Goal: Transaction & Acquisition: Book appointment/travel/reservation

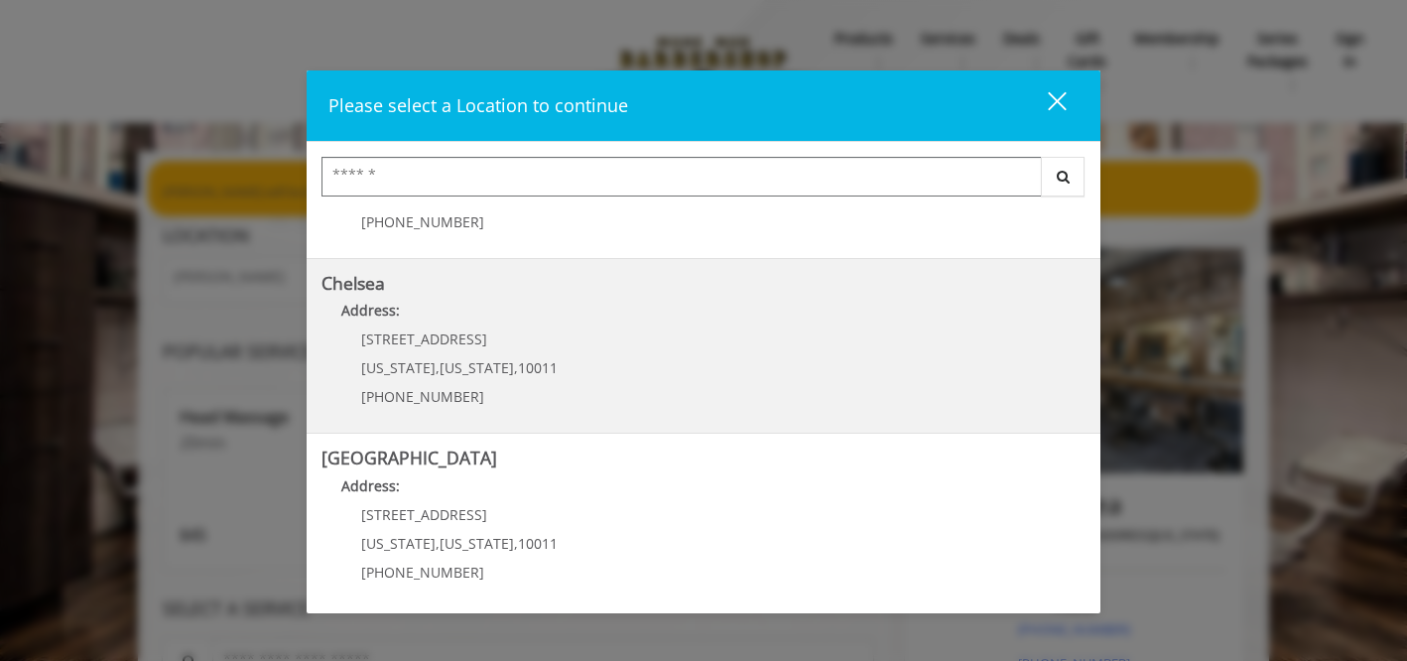
scroll to position [182, 0]
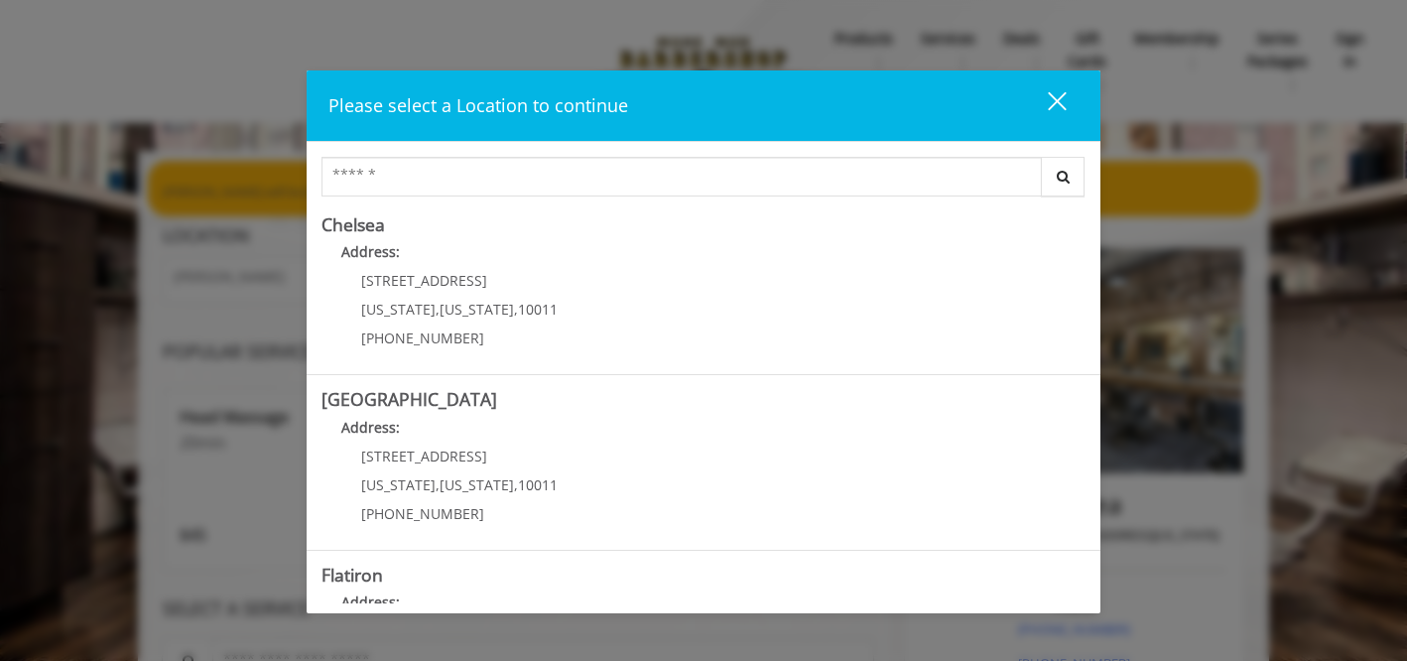
click at [1057, 112] on div "close" at bounding box center [1045, 105] width 40 height 30
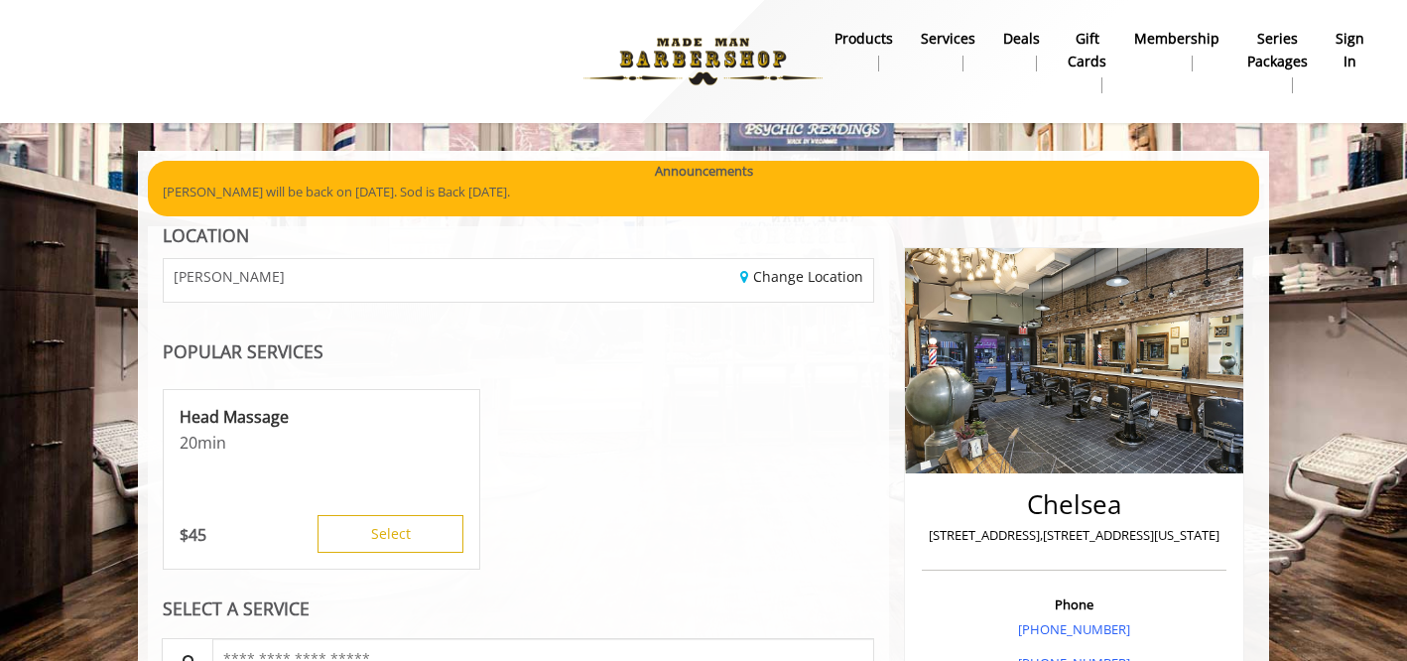
click at [1340, 44] on b "sign in" at bounding box center [1350, 50] width 29 height 45
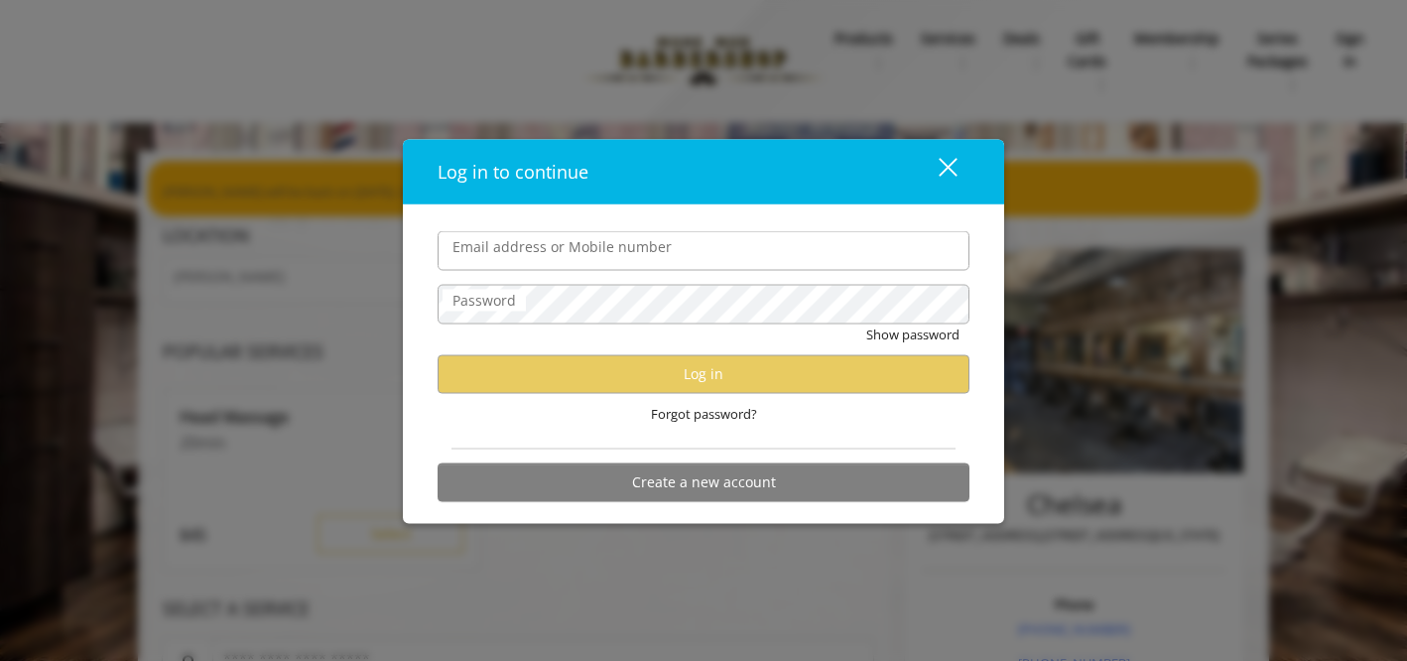
type input "*"
type input "**********"
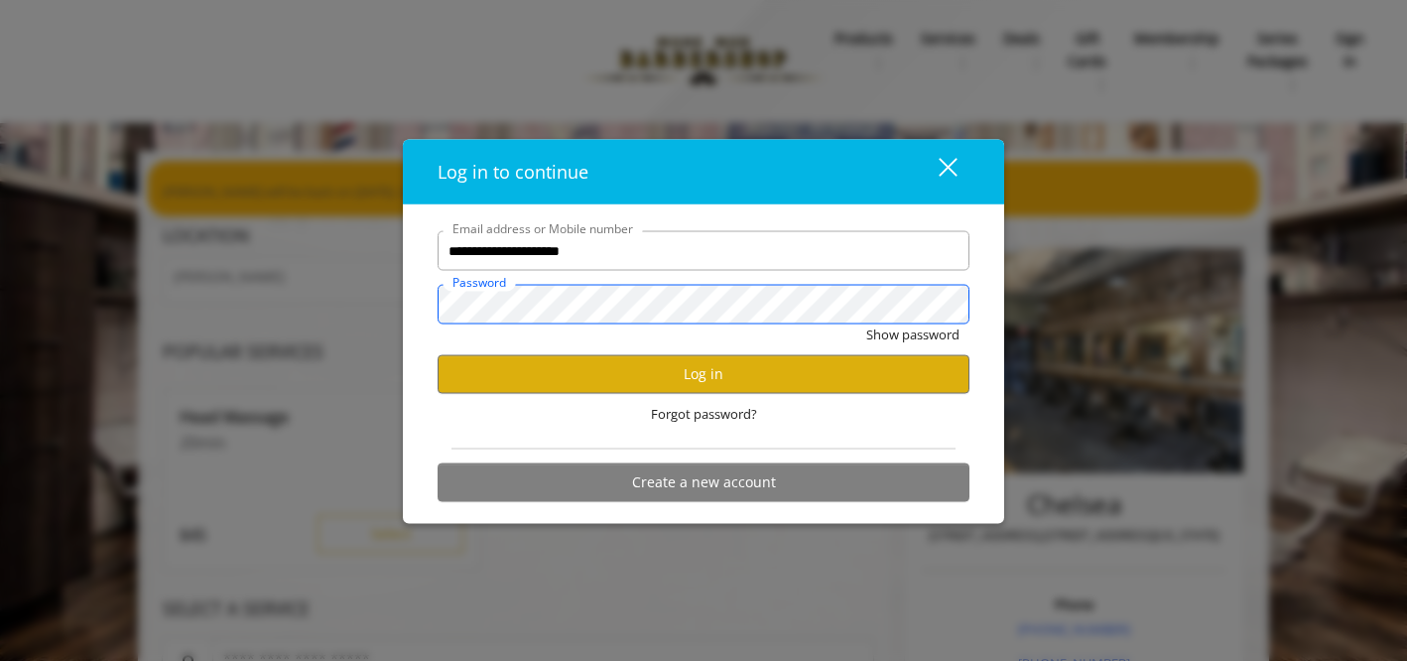
click at [866, 324] on button "Show password" at bounding box center [912, 334] width 93 height 21
click at [871, 324] on button "Hide password" at bounding box center [915, 334] width 88 height 21
click at [866, 324] on button "Show password" at bounding box center [912, 334] width 93 height 21
click at [871, 324] on button "Hide password" at bounding box center [915, 334] width 88 height 21
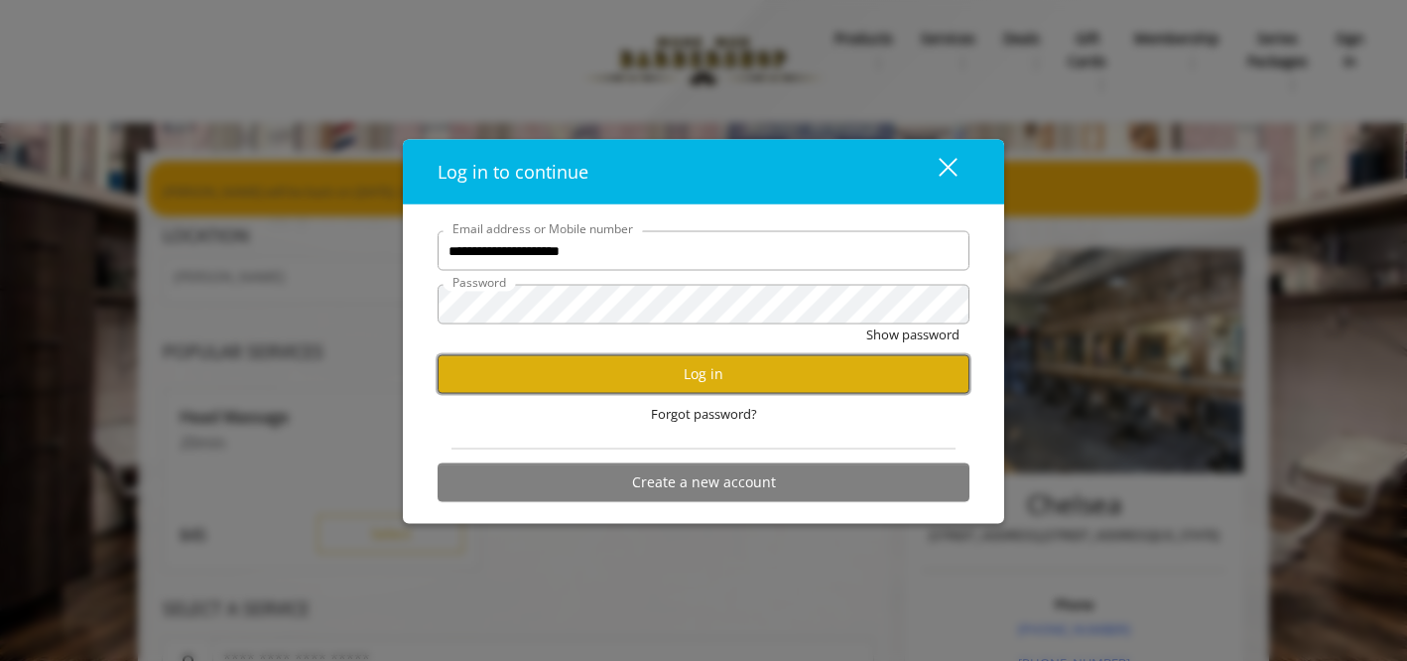
click at [638, 377] on button "Log in" at bounding box center [704, 373] width 532 height 39
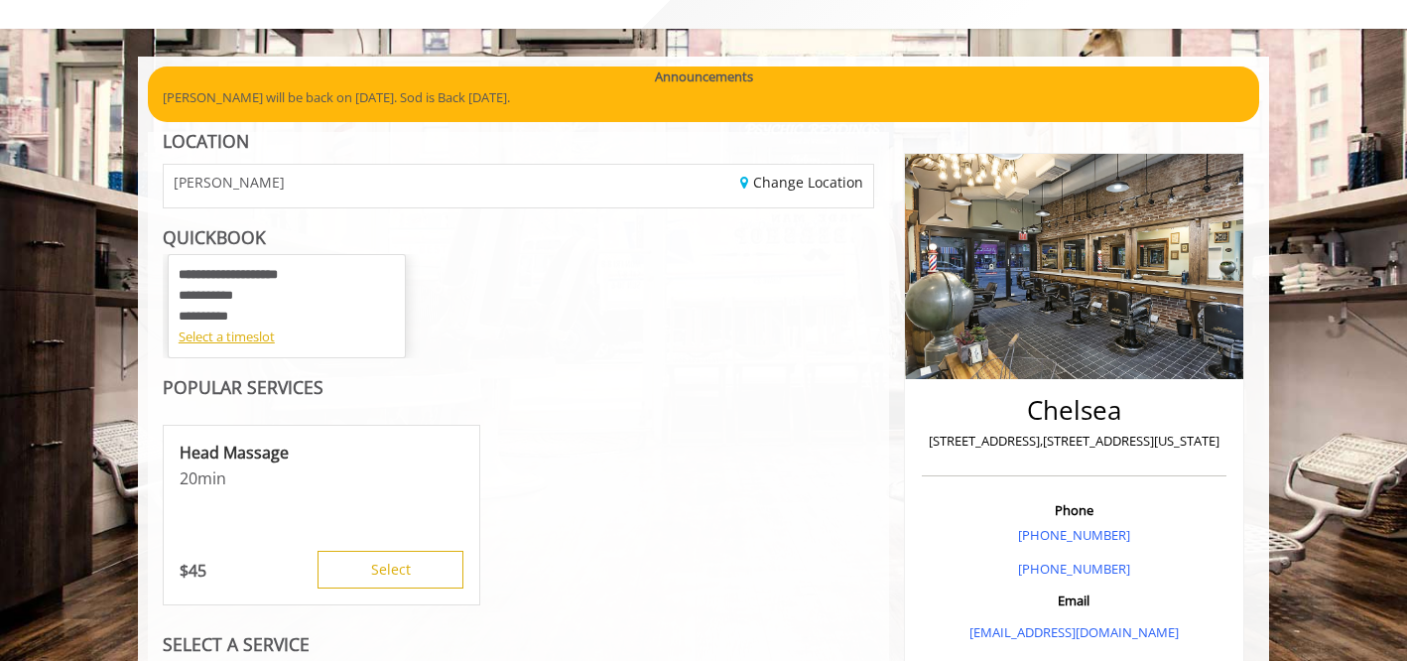
scroll to position [99, 0]
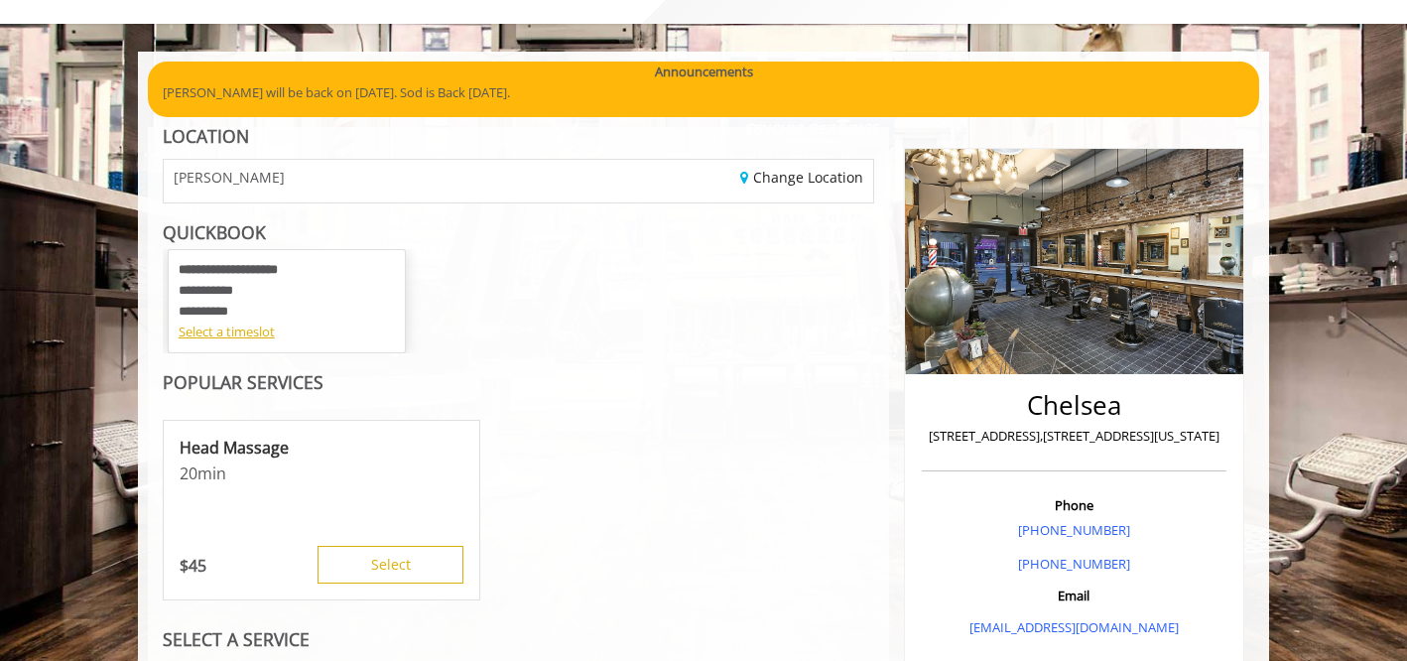
click at [321, 315] on div "**********" at bounding box center [287, 291] width 216 height 62
click at [274, 341] on div "Select a timeslot" at bounding box center [287, 332] width 216 height 21
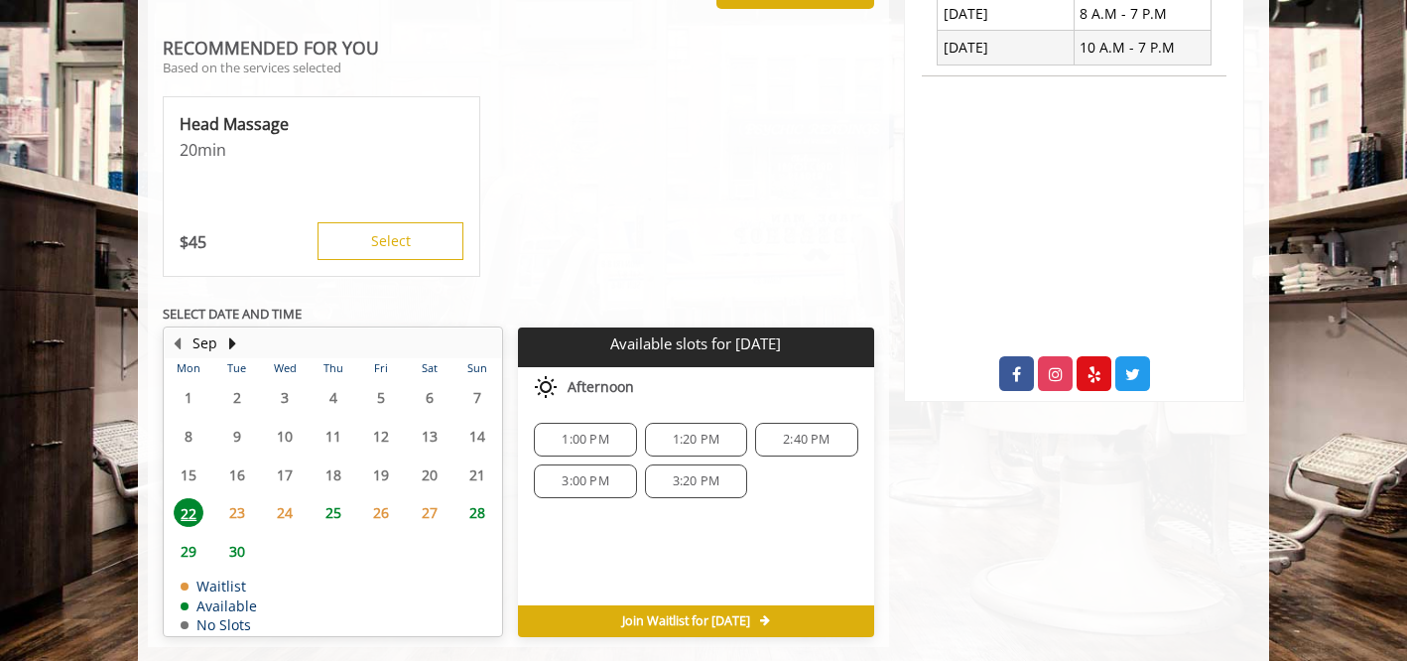
scroll to position [839, 0]
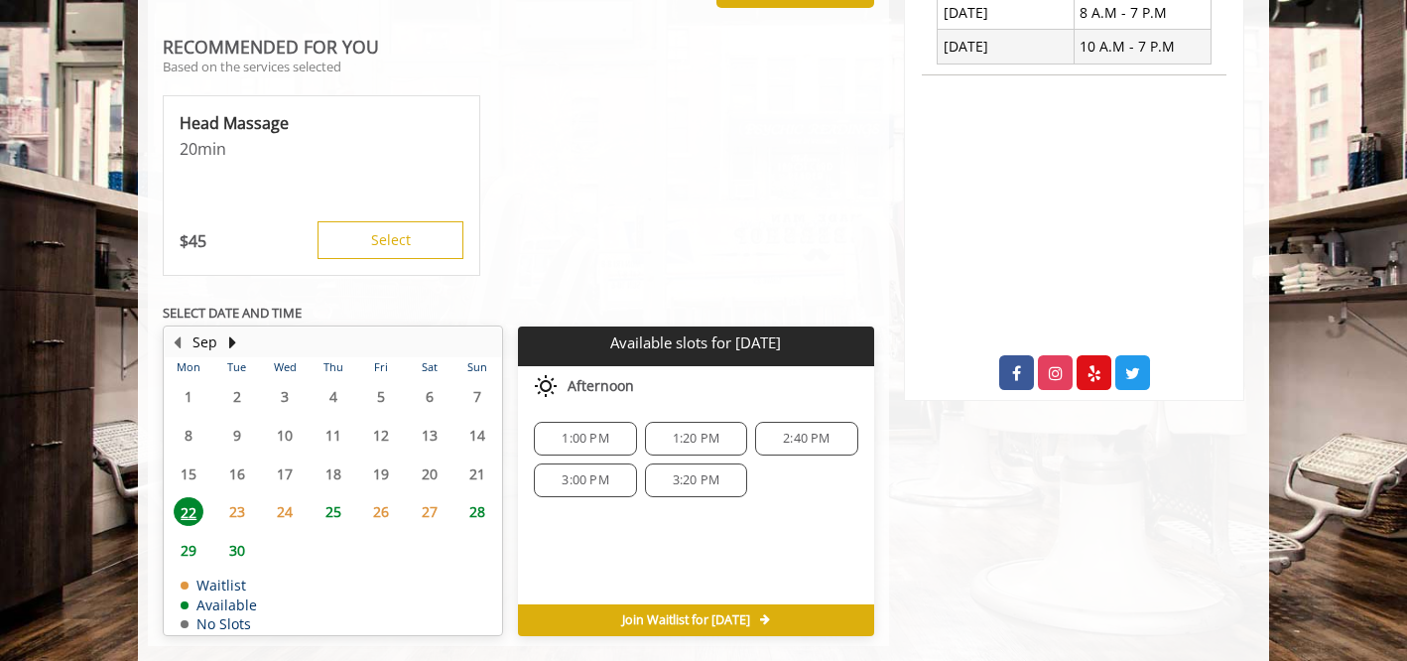
click at [345, 516] on span "25" at bounding box center [334, 511] width 30 height 29
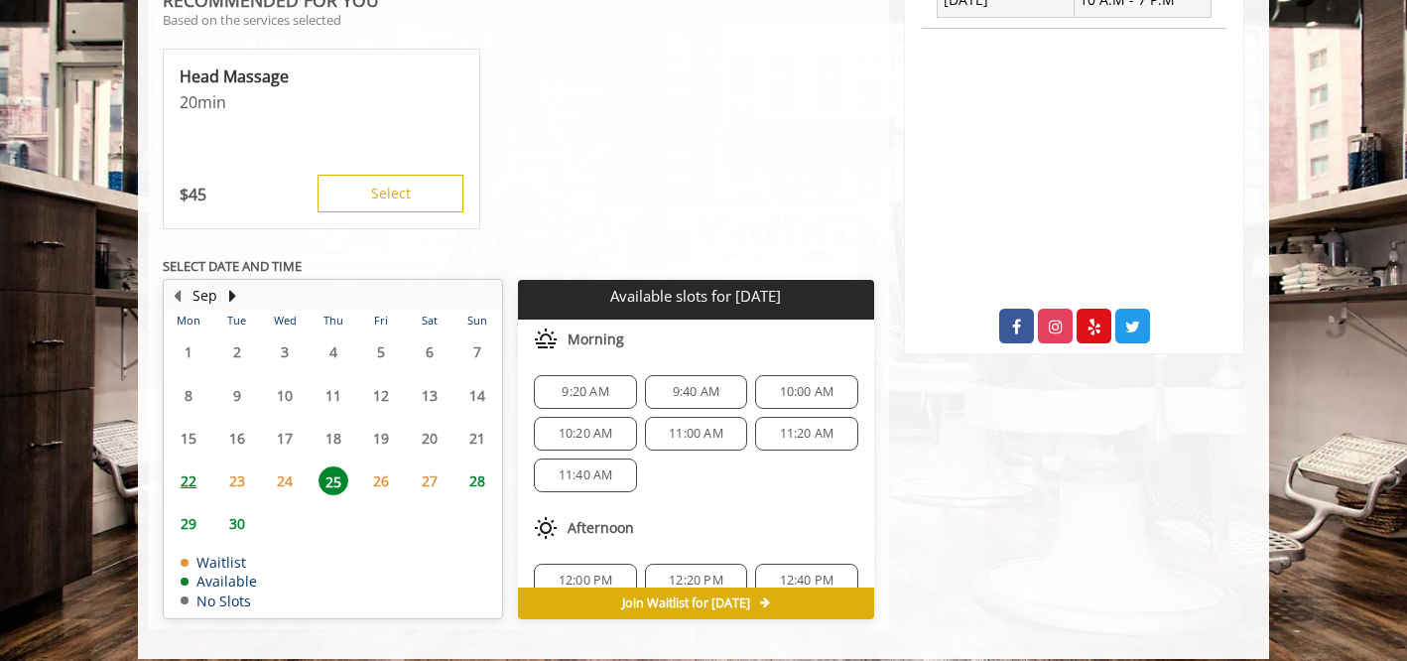
scroll to position [902, 0]
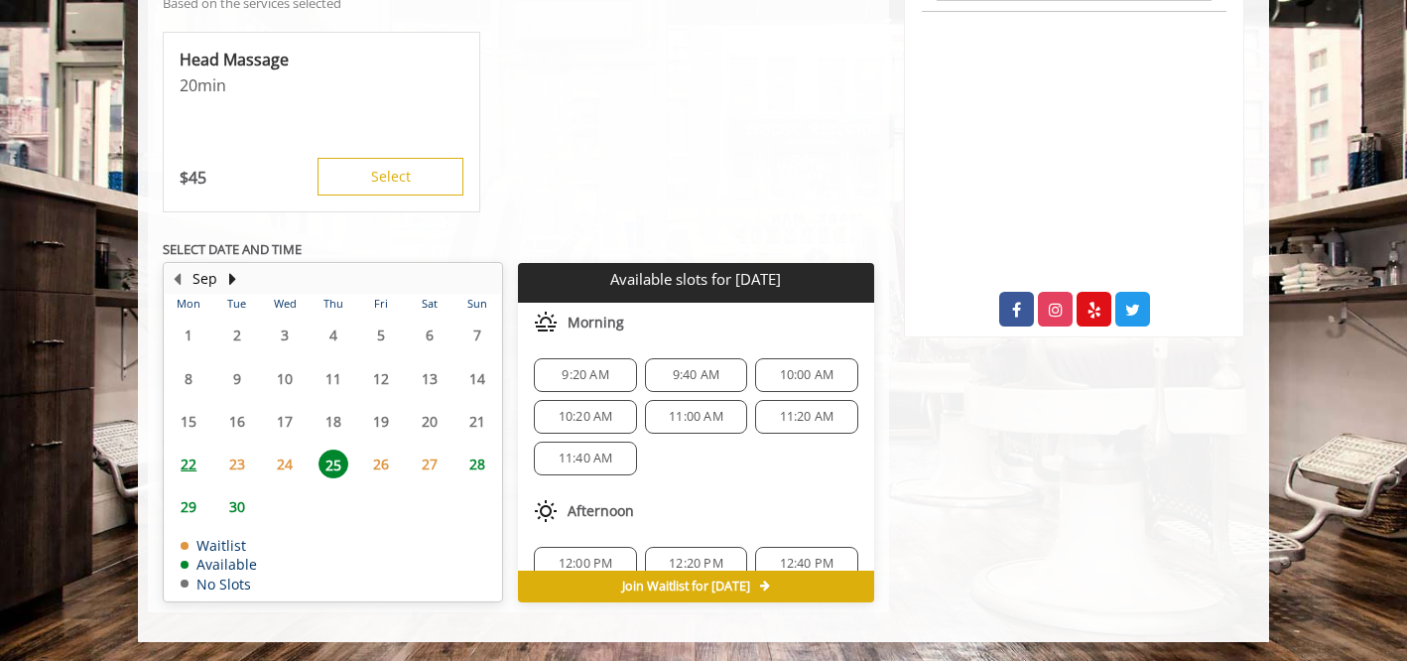
click at [243, 509] on span "30" at bounding box center [237, 506] width 30 height 29
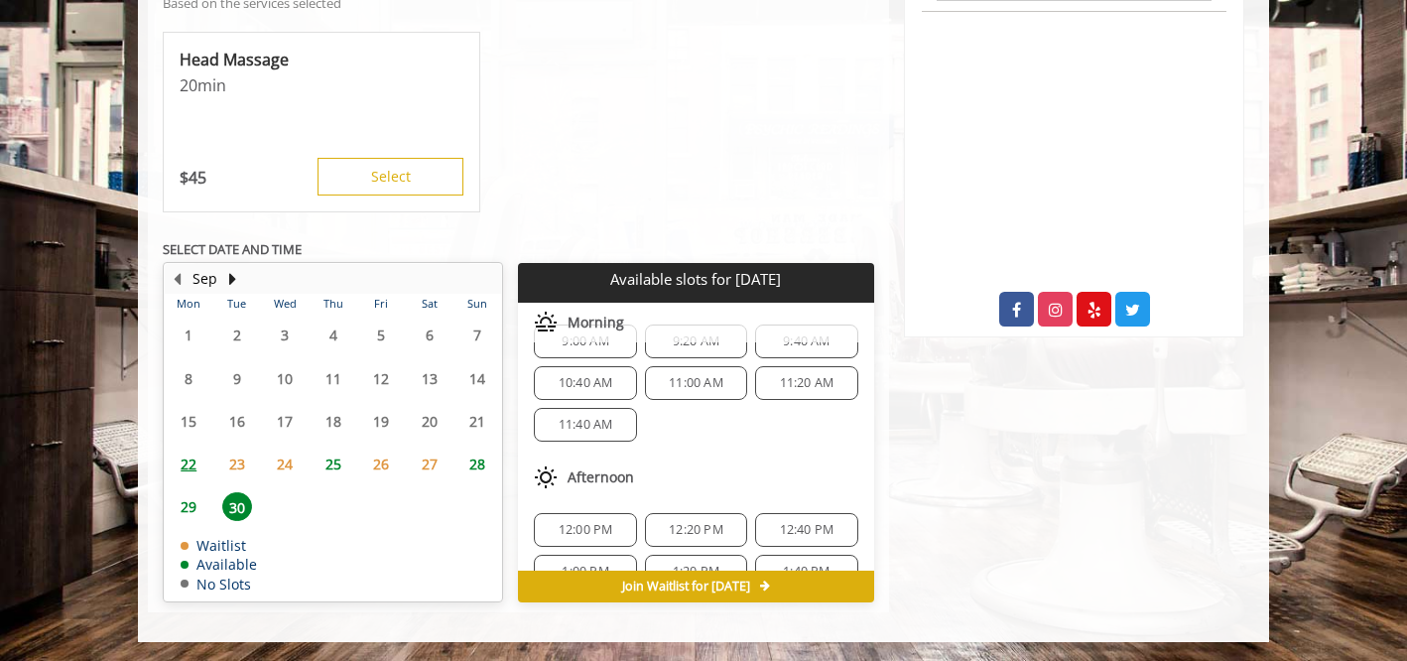
scroll to position [0, 0]
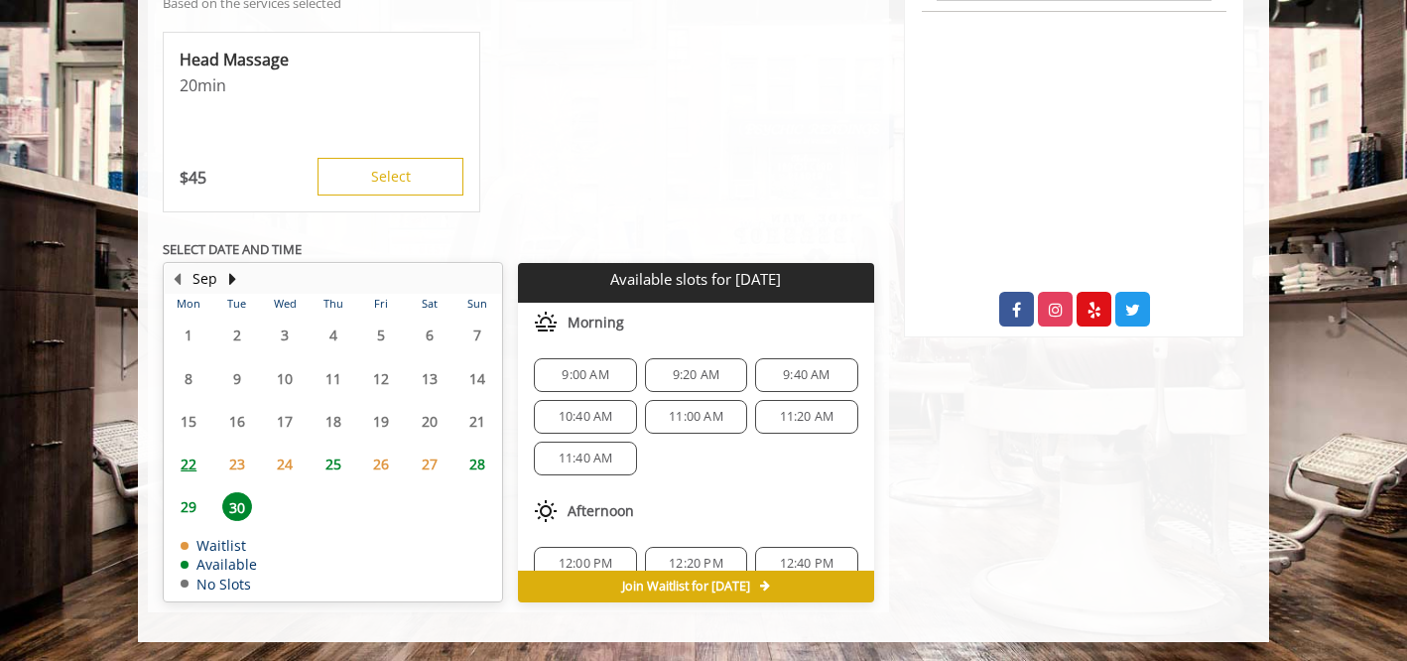
click at [330, 461] on span "25" at bounding box center [334, 464] width 30 height 29
click at [229, 276] on button "Next Month" at bounding box center [232, 279] width 16 height 22
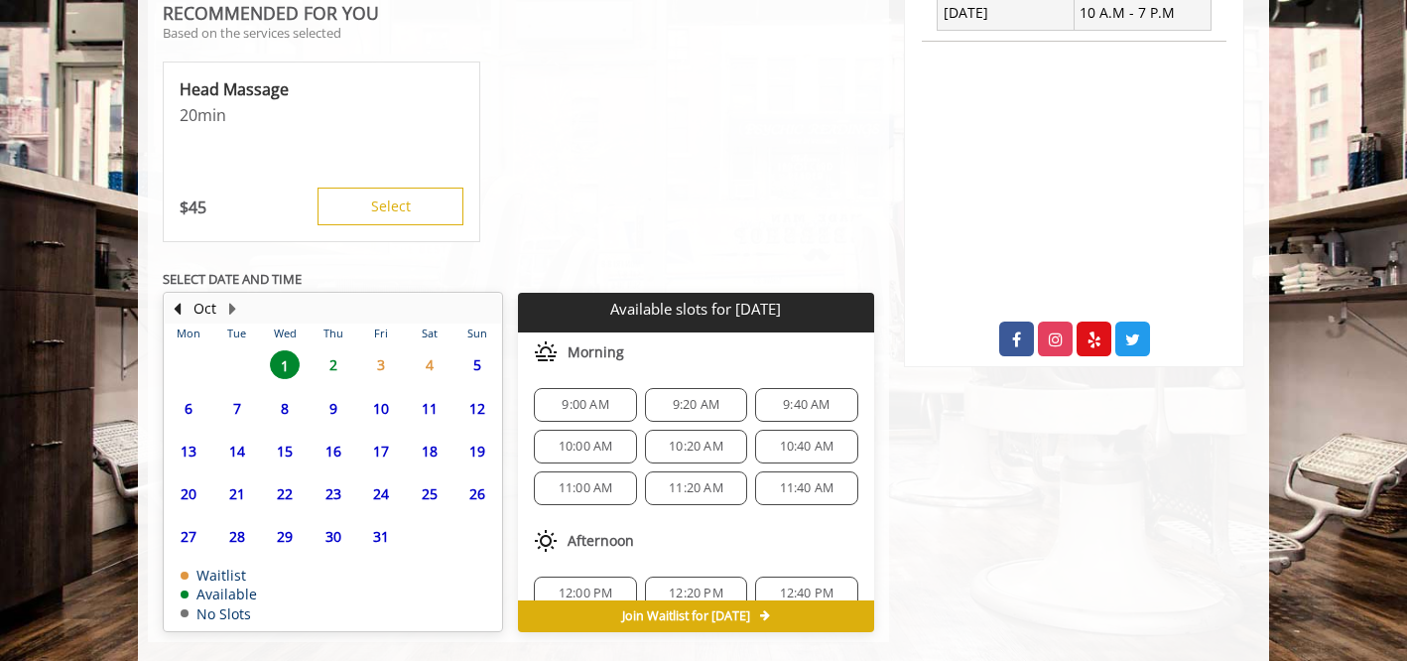
scroll to position [902, 0]
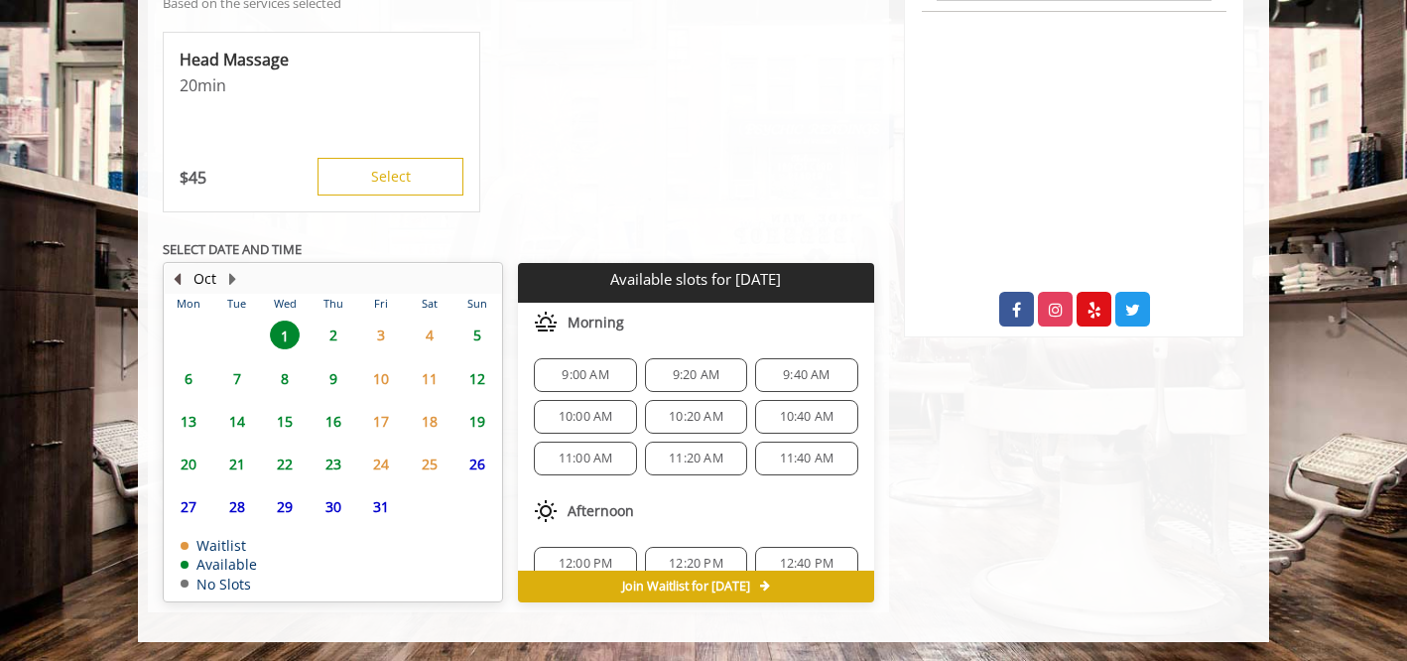
click at [177, 275] on button "Previous Month" at bounding box center [177, 279] width 16 height 22
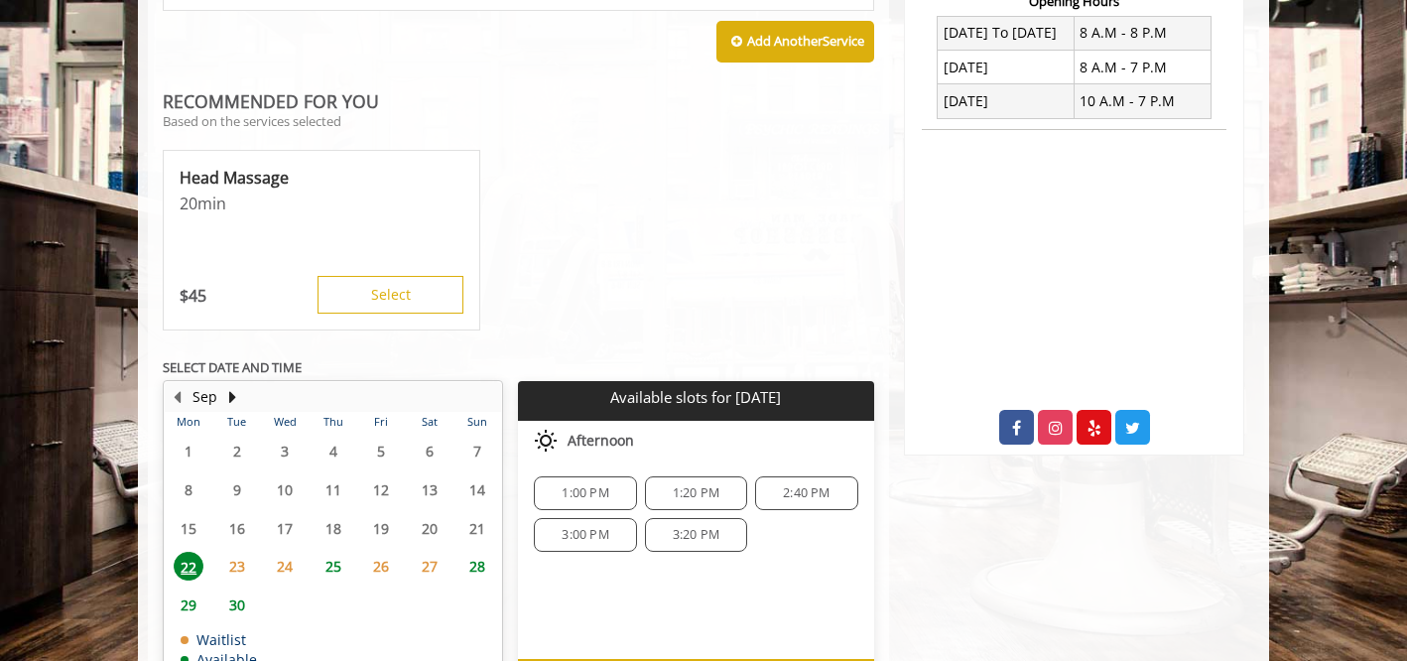
scroll to position [872, 0]
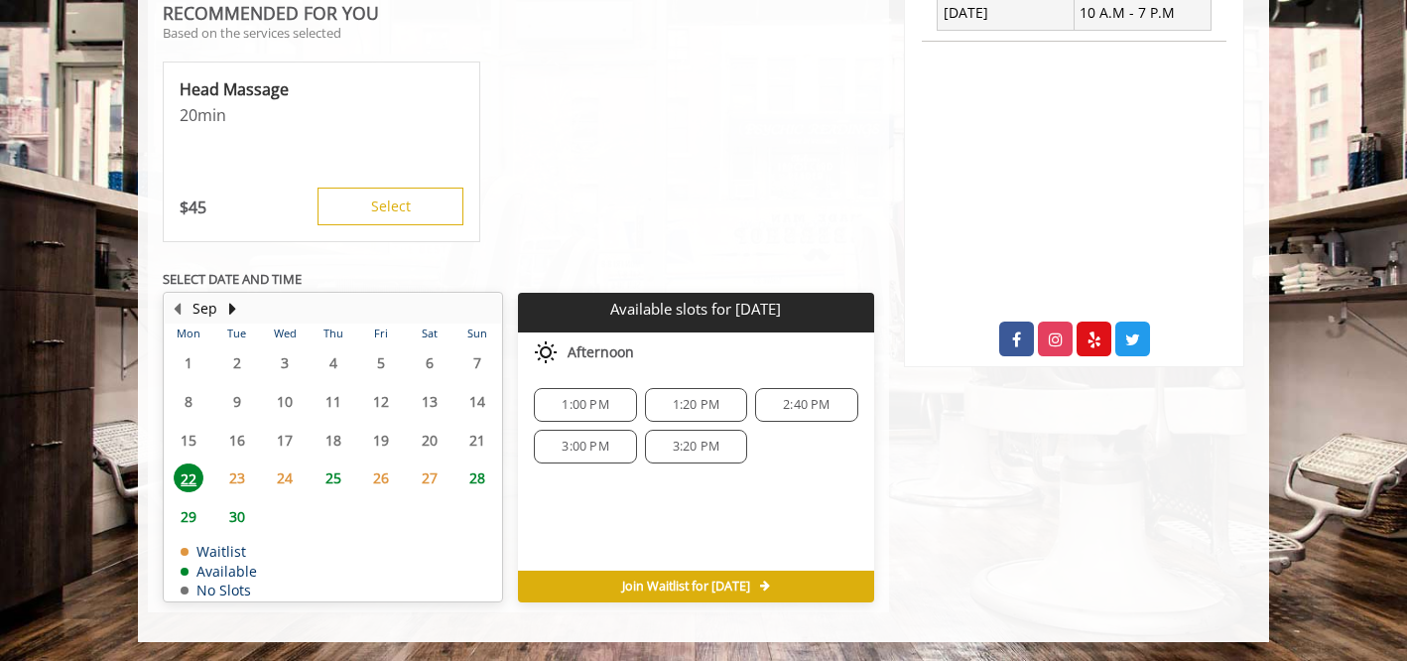
click at [340, 473] on span "25" at bounding box center [334, 477] width 30 height 29
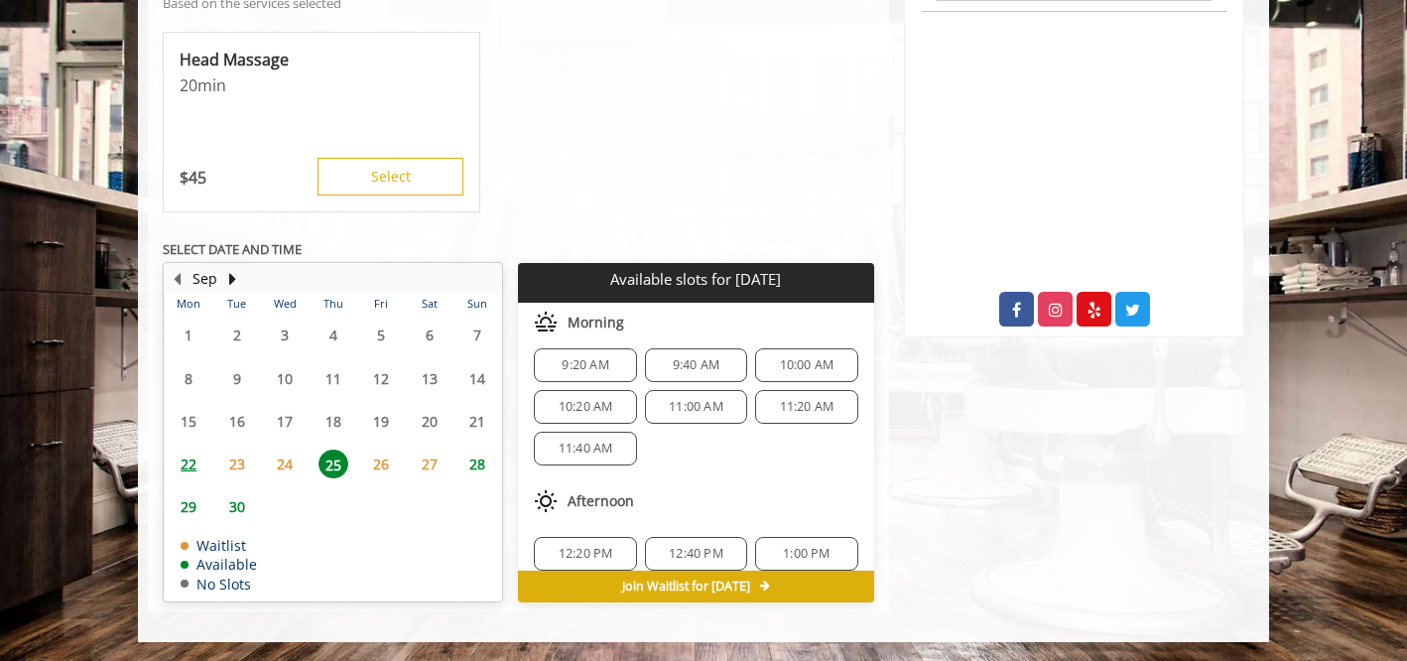
scroll to position [0, 0]
click at [603, 367] on span "9:20 AM" at bounding box center [585, 375] width 47 height 16
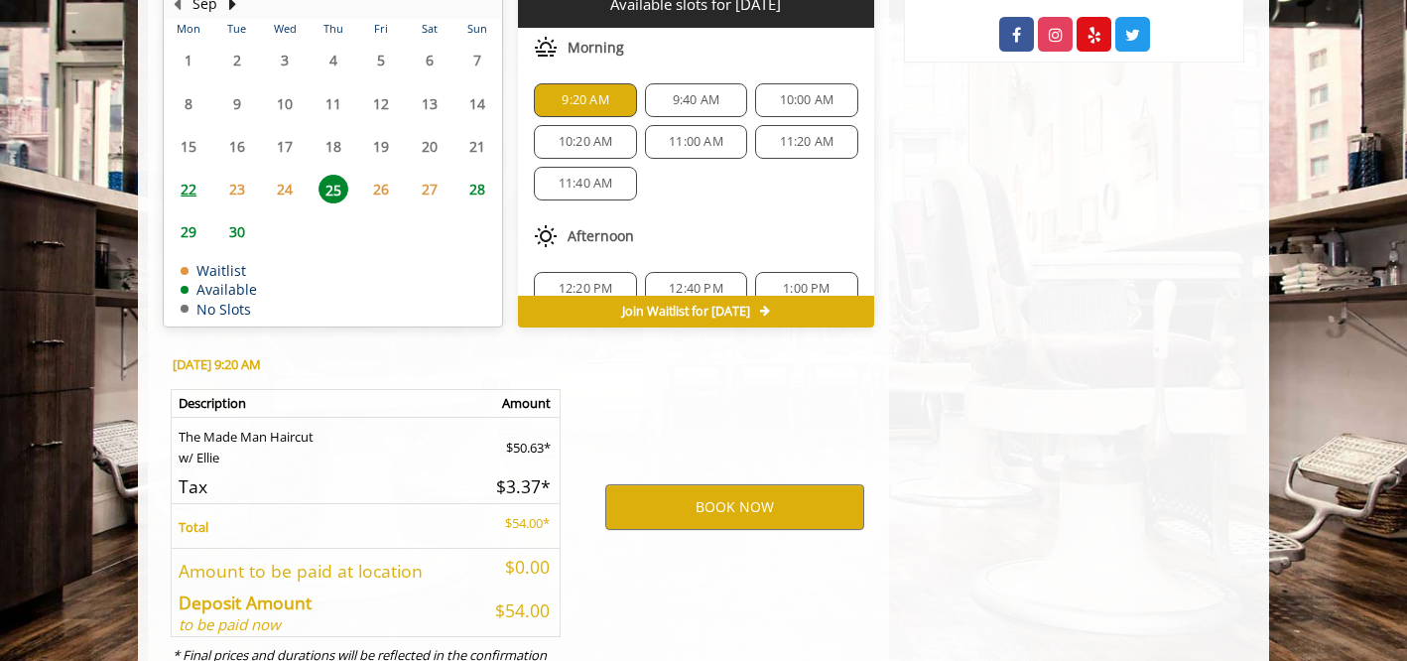
scroll to position [1260, 0]
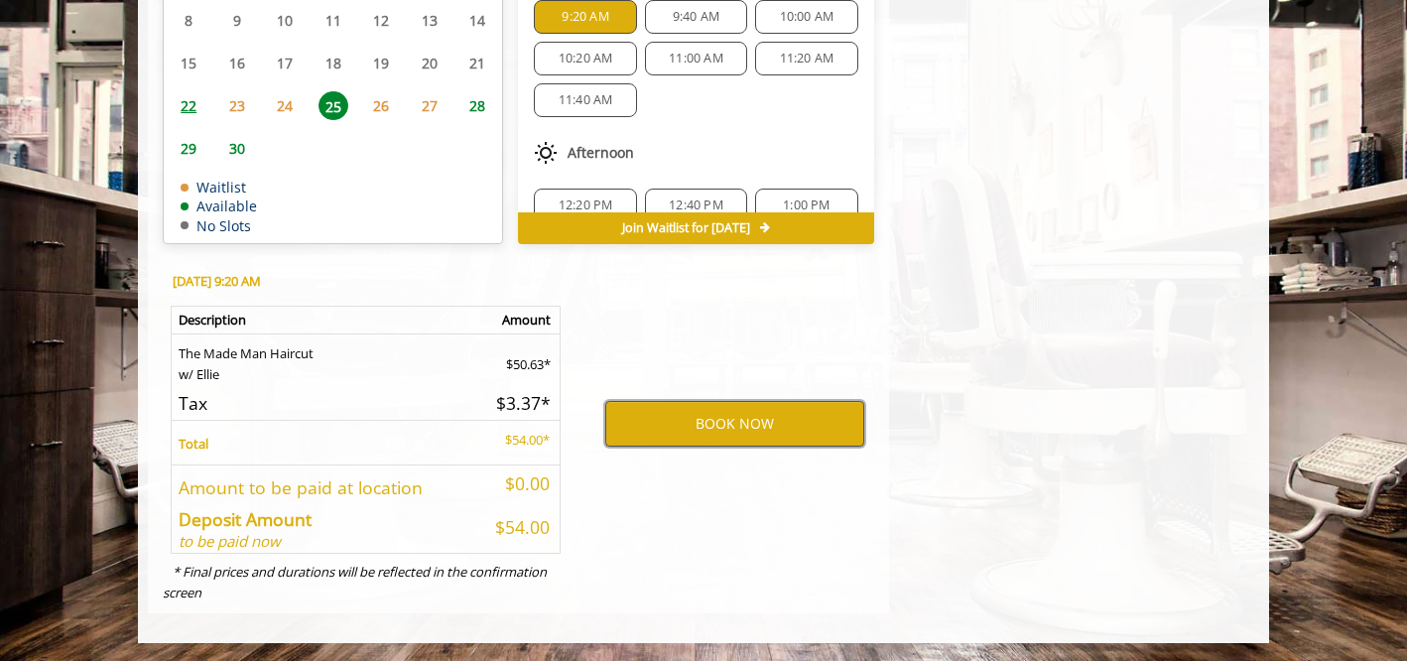
click at [671, 437] on button "BOOK NOW" at bounding box center [734, 424] width 259 height 46
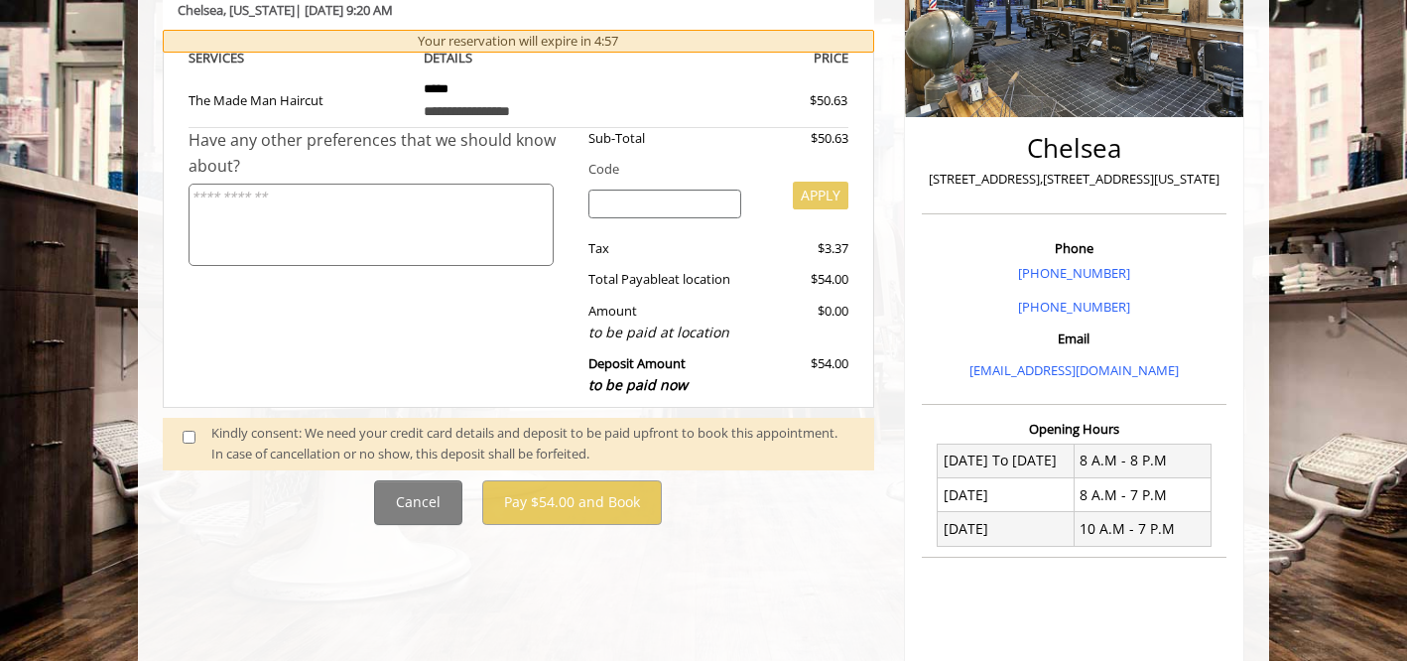
scroll to position [358, 0]
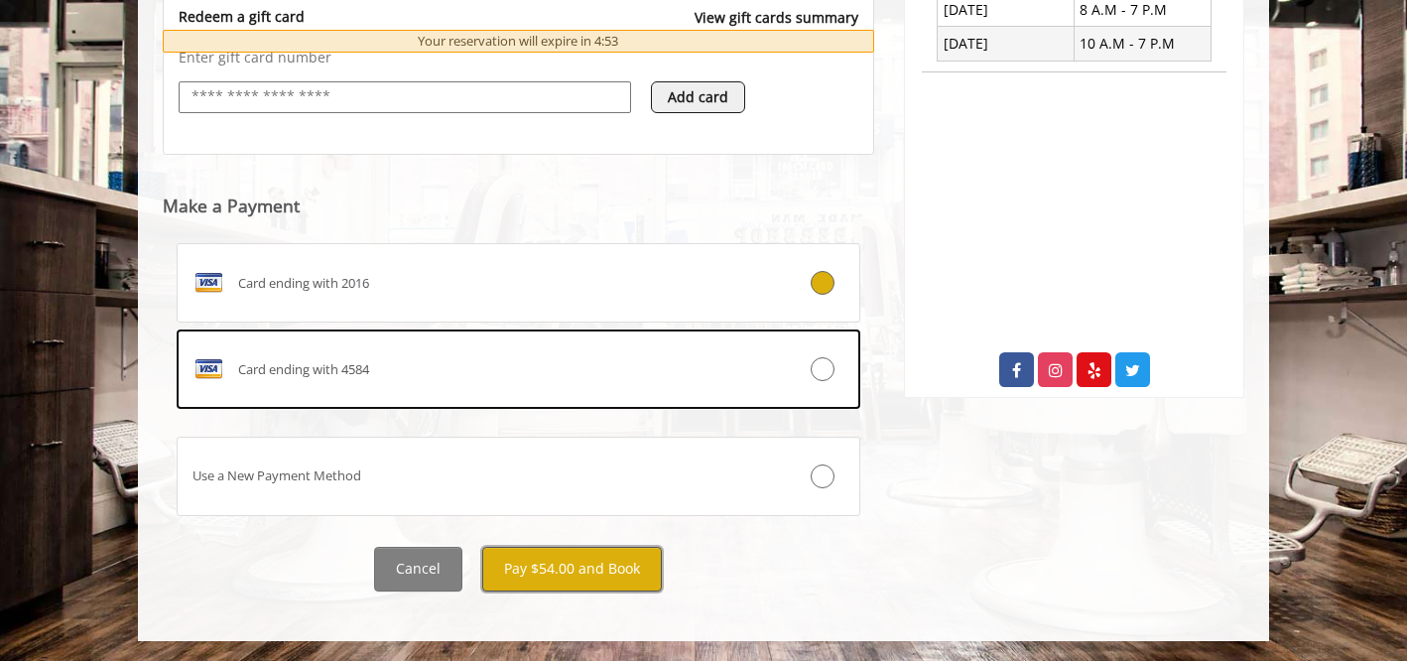
click at [548, 559] on button "Pay $54.00 and Book" at bounding box center [572, 569] width 180 height 45
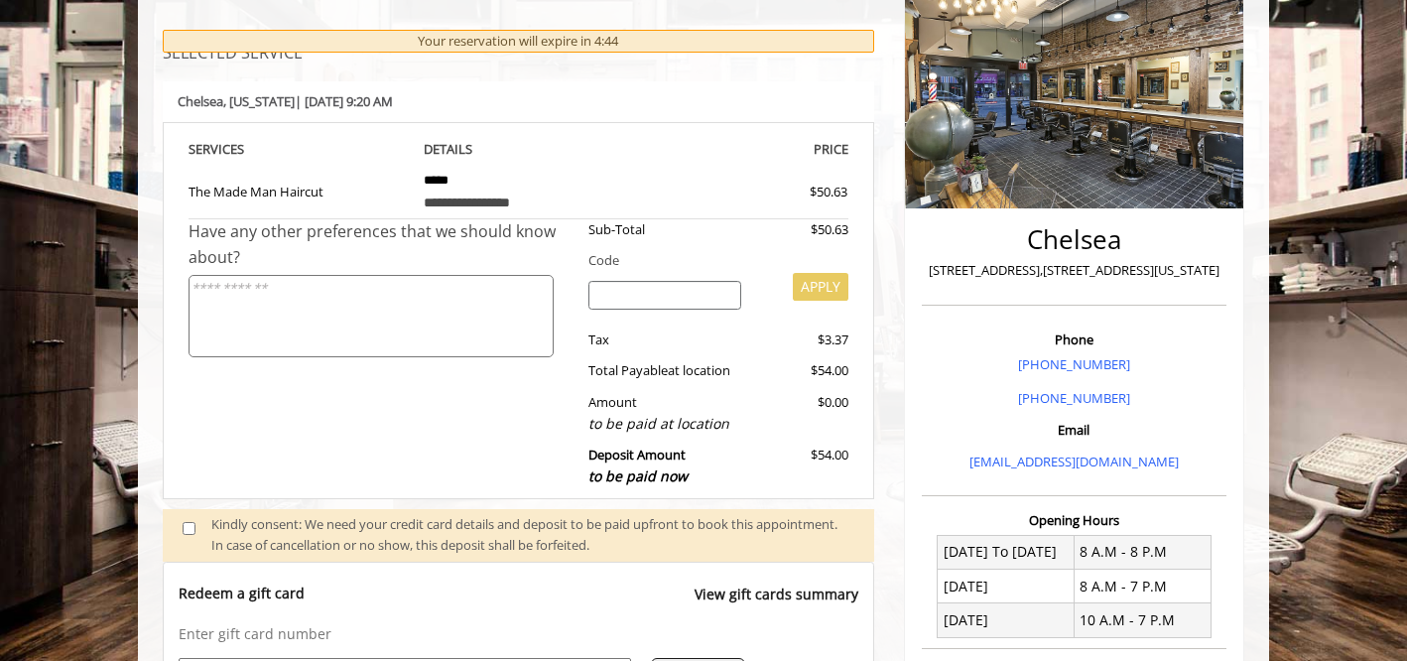
scroll to position [0, 0]
